Goal: Task Accomplishment & Management: Complete application form

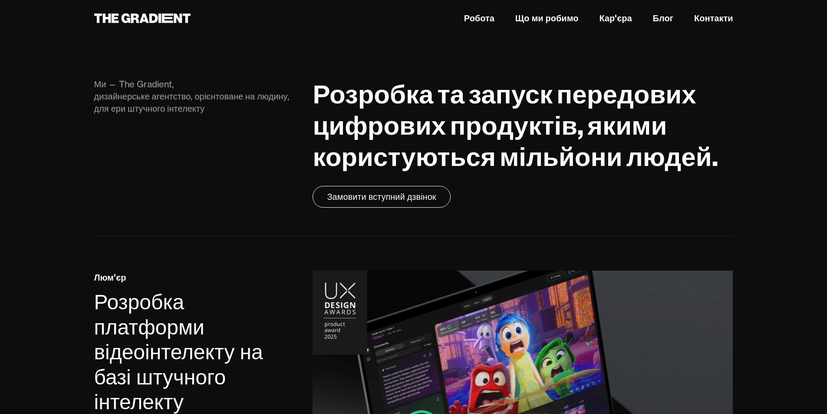
click at [616, 84] on div "Ми — The Gradient, дизайнерське агентство, орієнтоване на людину, для ери штучн…" at bounding box center [413, 139] width 639 height 192
click at [597, 15] on nav "Робота Що ми робимо Кар'єра Блог Контакти" at bounding box center [523, 18] width 420 height 16
click at [606, 17] on font "Кар'єра" at bounding box center [615, 18] width 33 height 11
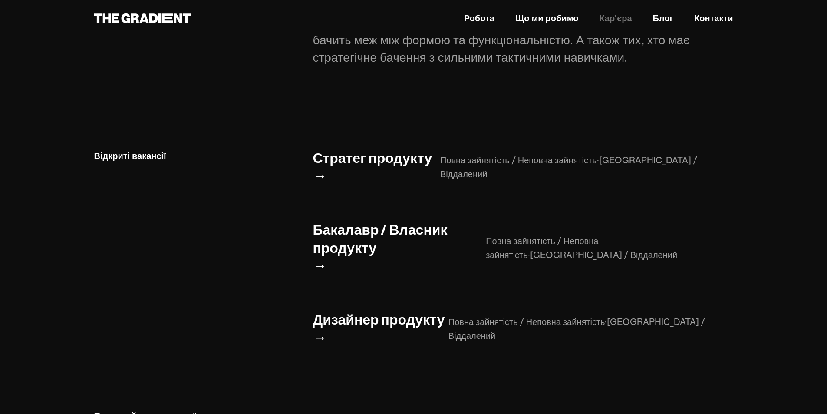
scroll to position [318, 0]
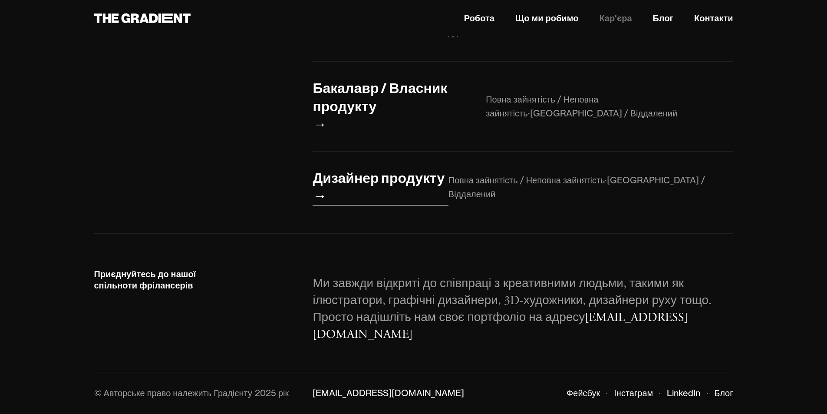
click at [390, 186] on font "Дизайнер продукту" at bounding box center [379, 177] width 132 height 17
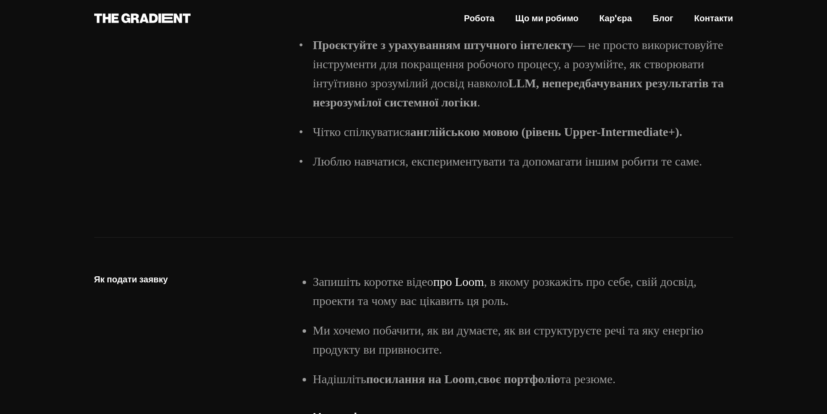
scroll to position [1432, 0]
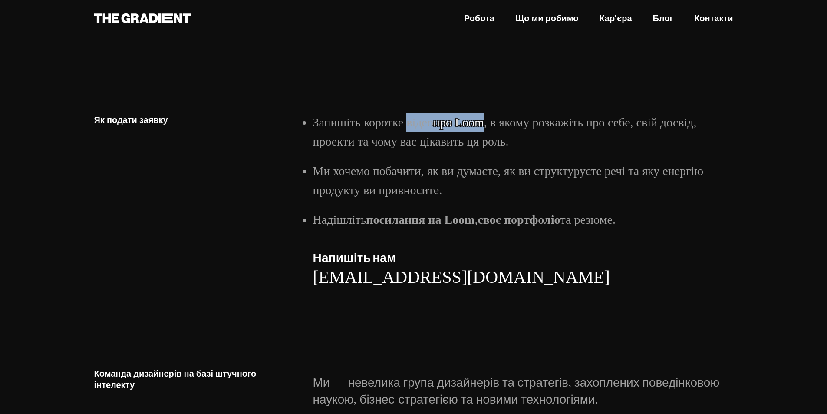
drag, startPoint x: 409, startPoint y: 167, endPoint x: 485, endPoint y: 163, distance: 76.1
click at [485, 151] on li "Запишіть коротке відео про [PERSON_NAME] , в якому розкажіть про себе, свій дос…" at bounding box center [523, 132] width 420 height 38
copy li "відео про Loom"
